Goal: Transaction & Acquisition: Purchase product/service

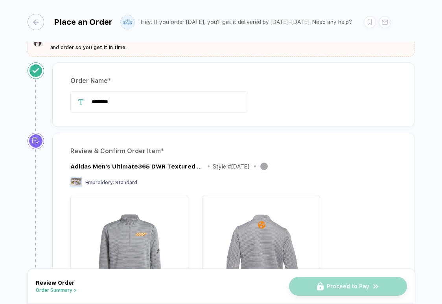
scroll to position [29, 0]
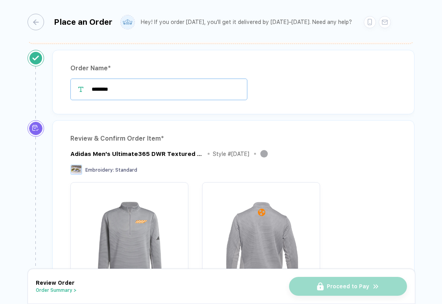
click at [162, 81] on input "********" at bounding box center [158, 90] width 177 height 22
drag, startPoint x: 149, startPoint y: 91, endPoint x: 80, endPoint y: 91, distance: 69.2
click at [80, 91] on div "********" at bounding box center [233, 90] width 326 height 22
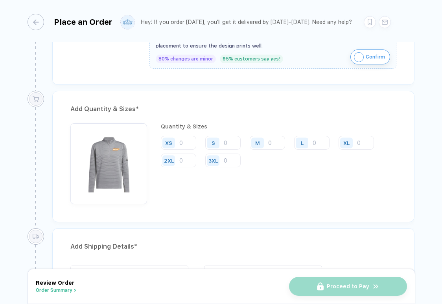
scroll to position [368, 0]
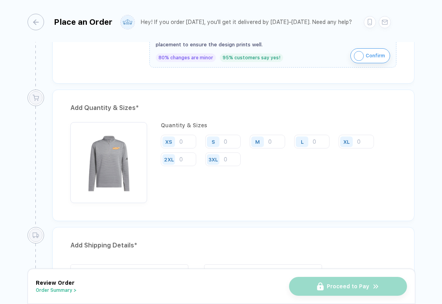
type input "**********"
click at [323, 142] on input "number" at bounding box center [311, 142] width 35 height 14
type input "21"
click at [269, 142] on input "number" at bounding box center [267, 142] width 35 height 14
type input "10"
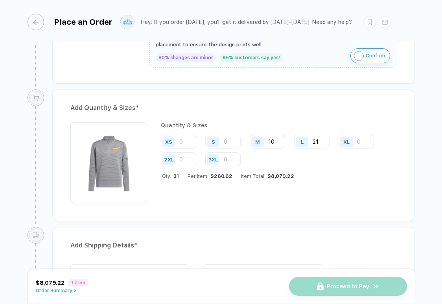
click at [247, 193] on div "Quantity & Sizes XS S M 10 L 21 XL 2XL 3XL Qty: 31 Per Item: $260.62 Item Total…" at bounding box center [279, 162] width 236 height 81
click at [366, 144] on input "number" at bounding box center [356, 142] width 35 height 14
type input "1"
type input "5"
click at [190, 158] on input "number" at bounding box center [178, 160] width 35 height 14
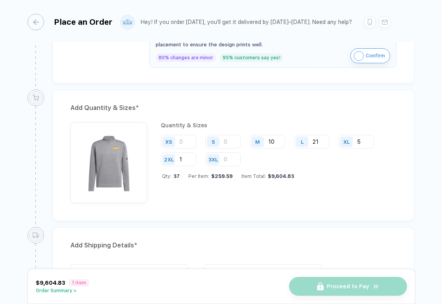
type input "1"
click at [222, 203] on div "Quantity & Sizes XS S M 10 L 21 XL 5 2XL 1 3XL Qty: 37 Per Item: $259.59 Item T…" at bounding box center [233, 164] width 326 height 85
click at [321, 141] on input "21" at bounding box center [311, 141] width 35 height 14
type input "2"
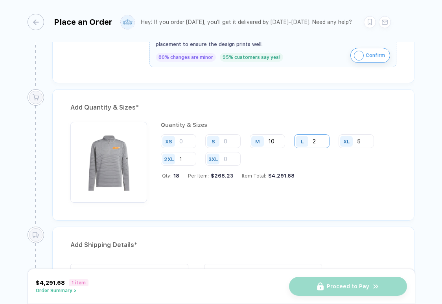
type input "21"
click at [274, 140] on input "10" at bounding box center [267, 141] width 35 height 14
click at [268, 208] on div "Add Quantity & Sizes * Quantity & Sizes XS S M 16 L 21 XL 5 2XL 1 3XL Qty: 43 P…" at bounding box center [233, 155] width 362 height 132
click at [277, 141] on input "16" at bounding box center [267, 141] width 35 height 14
type input "18"
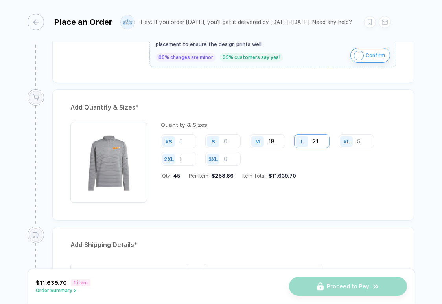
click at [321, 141] on input "21" at bounding box center [311, 141] width 35 height 14
type input "22"
click at [278, 208] on div "Add Quantity & Sizes * Quantity & Sizes XS S M 18 L 22 XL 5 2XL 1 3XL Qty: 46 P…" at bounding box center [233, 155] width 362 height 132
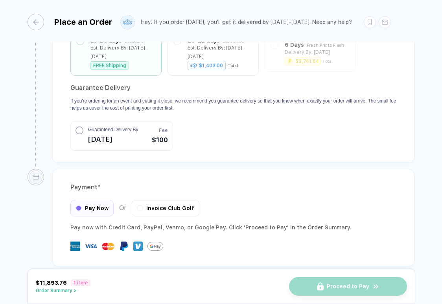
scroll to position [746, 0]
click at [140, 204] on button "button" at bounding box center [140, 206] width 5 height 5
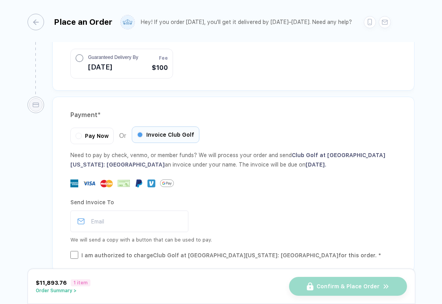
scroll to position [820, 0]
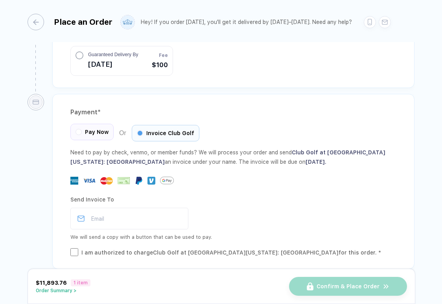
click at [93, 124] on div "Pay Now" at bounding box center [91, 132] width 43 height 17
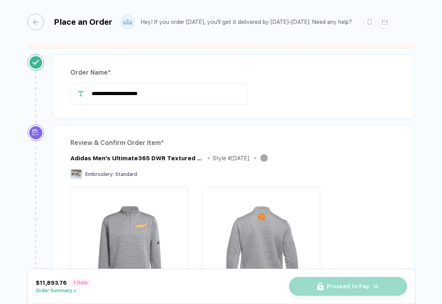
scroll to position [0, 0]
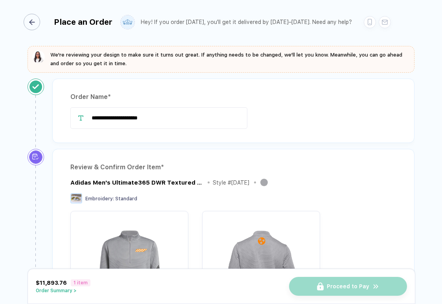
click at [37, 24] on div "button" at bounding box center [32, 22] width 17 height 17
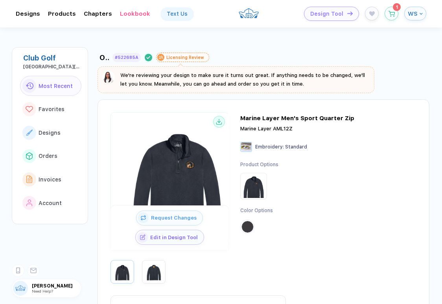
click at [413, 17] on span "WS" at bounding box center [413, 13] width 10 height 7
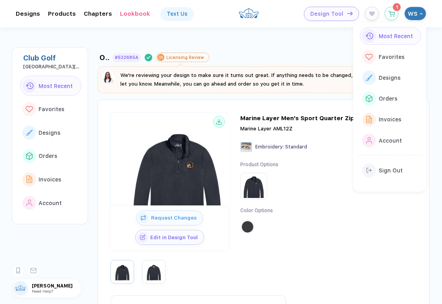
click at [396, 39] on div "Most Recent" at bounding box center [394, 36] width 37 height 9
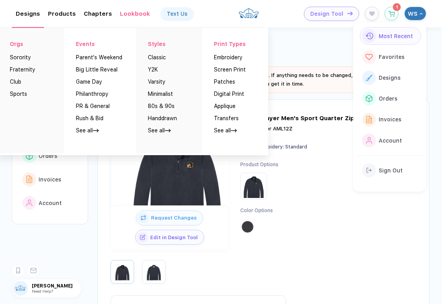
click at [26, 17] on div "Designs Orgs Sorority Fraternity Club Sports Events Parent's Weekend Big Little…" at bounding box center [28, 13] width 24 height 7
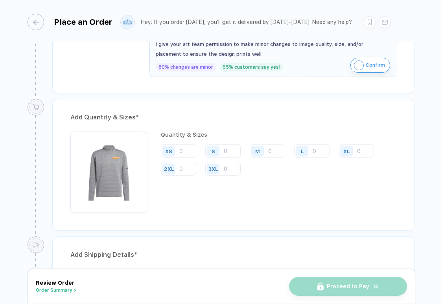
scroll to position [357, 0]
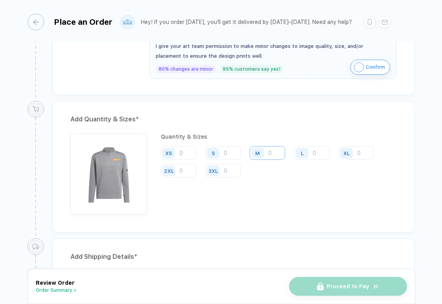
click at [268, 155] on input "number" at bounding box center [267, 153] width 35 height 14
type input "18"
click at [311, 155] on div "L" at bounding box center [303, 153] width 18 height 14
click at [315, 154] on input "number" at bounding box center [311, 153] width 35 height 14
type input "22"
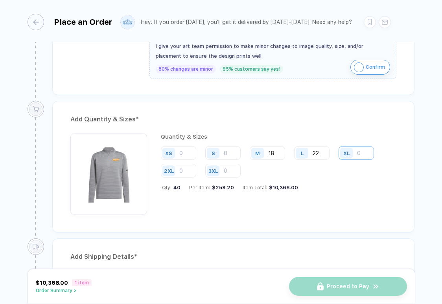
click at [357, 153] on input "number" at bounding box center [356, 153] width 35 height 14
type input "5"
click at [190, 174] on input "number" at bounding box center [178, 171] width 35 height 14
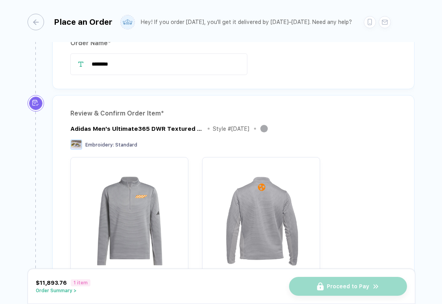
scroll to position [0, 0]
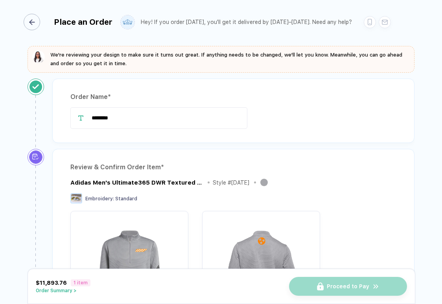
type input "1"
click at [37, 22] on div "button" at bounding box center [32, 22] width 17 height 17
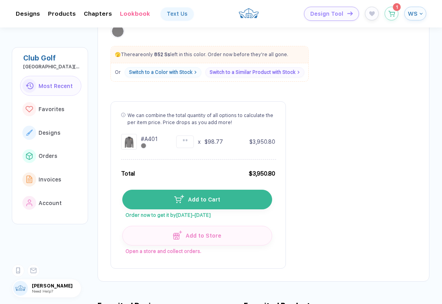
scroll to position [393, 0]
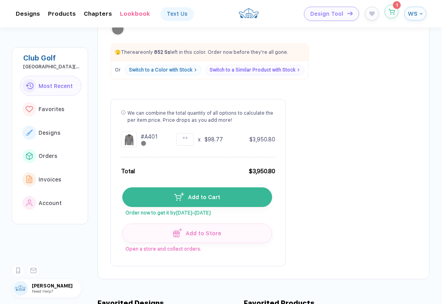
click at [391, 14] on icon "button" at bounding box center [391, 12] width 7 height 6
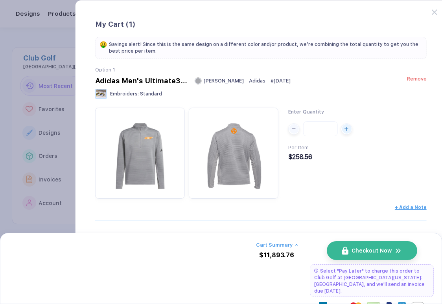
click at [415, 79] on span "Remove" at bounding box center [417, 79] width 20 height 6
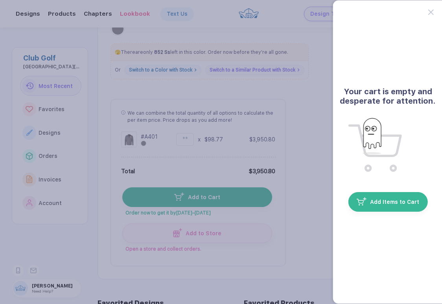
click at [307, 171] on button "button" at bounding box center [221, 152] width 442 height 304
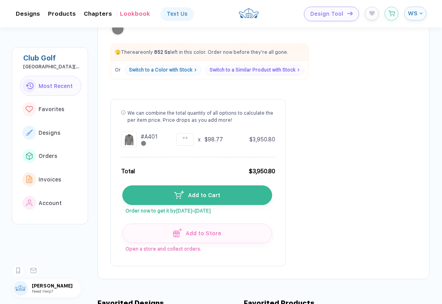
click at [239, 199] on button "Add to Cart" at bounding box center [197, 196] width 150 height 20
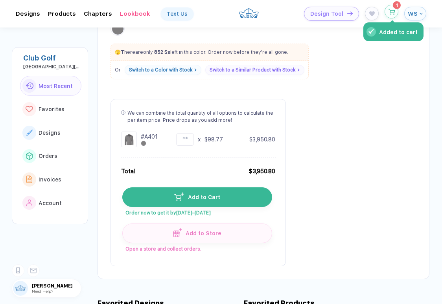
click at [390, 17] on button "Added to cart" at bounding box center [392, 12] width 14 height 14
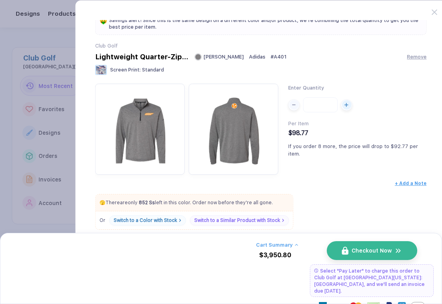
scroll to position [32, 0]
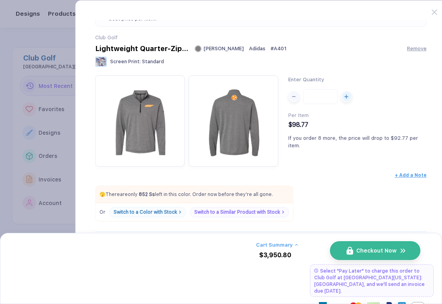
click at [369, 249] on span "Checkout Now" at bounding box center [376, 251] width 40 height 6
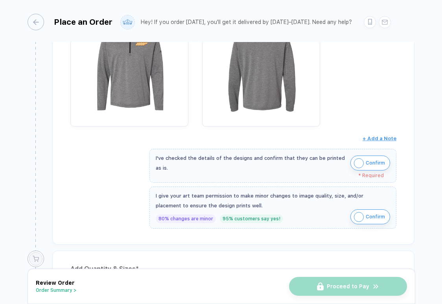
scroll to position [203, 0]
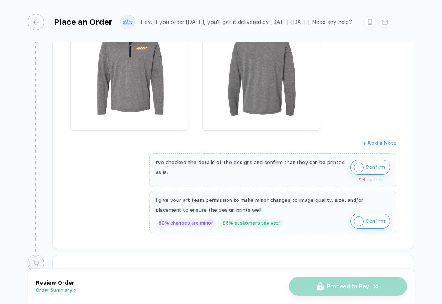
click at [359, 163] on img "button" at bounding box center [359, 168] width 10 height 10
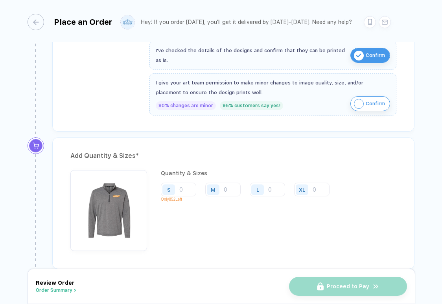
scroll to position [328, 0]
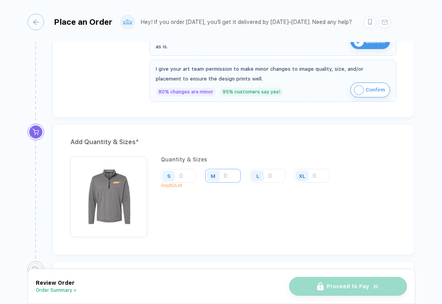
click at [228, 176] on input "number" at bounding box center [222, 176] width 35 height 14
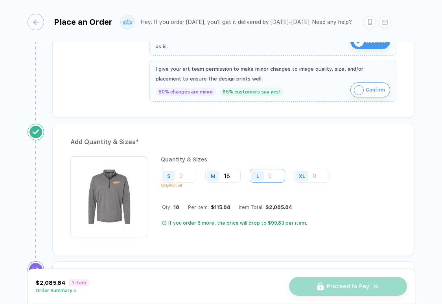
type input "18"
click at [278, 175] on input "number" at bounding box center [267, 176] width 35 height 14
type input "22"
click at [313, 177] on input "number" at bounding box center [311, 176] width 35 height 14
type input "6"
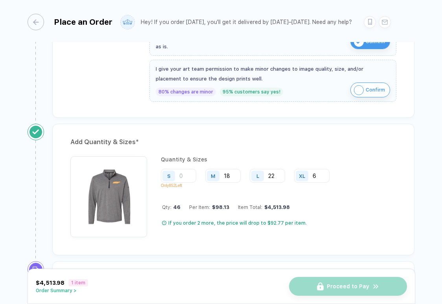
click at [317, 207] on div "Qty: 46 Per Item: $98.13 Item Total: $4,513.98" at bounding box center [248, 207] width 173 height 6
click at [120, 197] on img "button" at bounding box center [108, 194] width 69 height 69
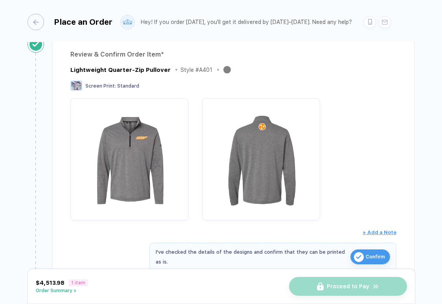
scroll to position [107, 0]
